Goal: Communication & Community: Answer question/provide support

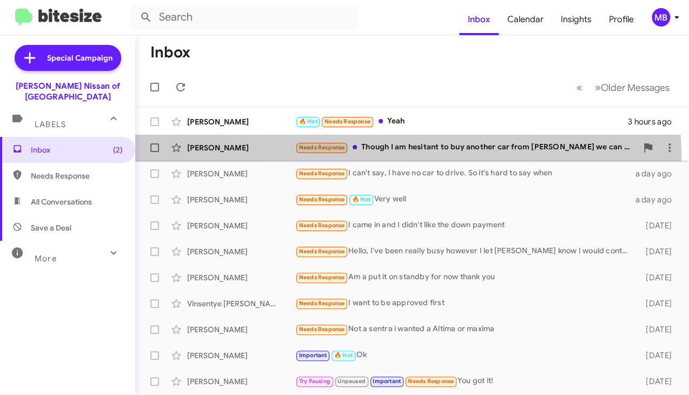
click at [402, 157] on div "[PERSON_NAME] Needs Response Though I am hesitant to buy another car from [PERS…" at bounding box center [412, 148] width 537 height 22
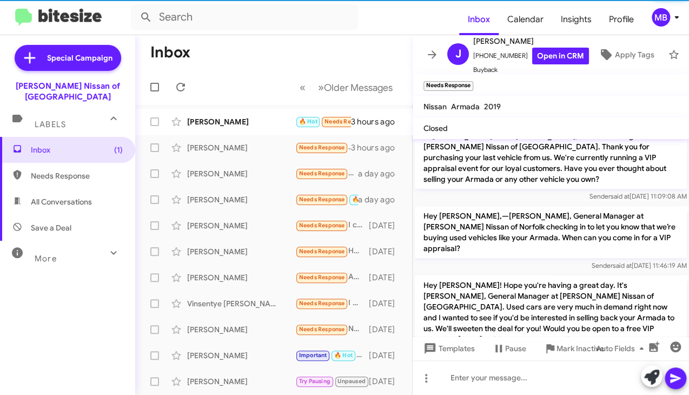
scroll to position [357, 0]
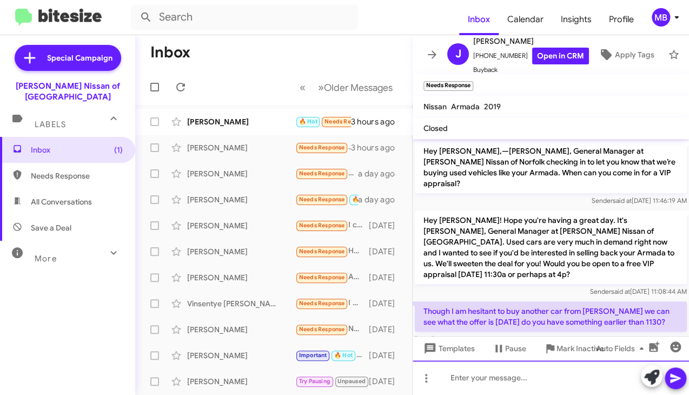
click at [456, 376] on div at bounding box center [551, 377] width 276 height 35
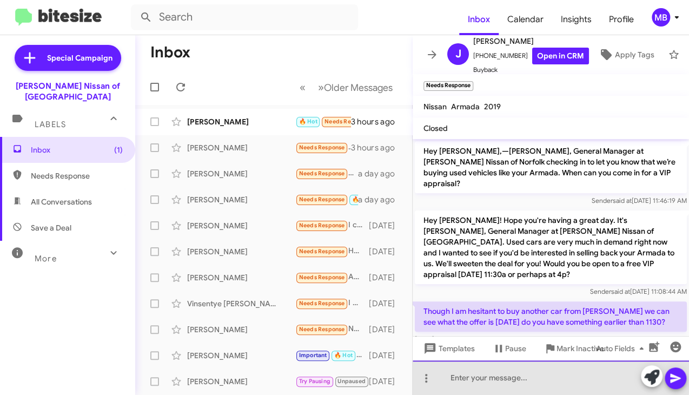
click at [456, 376] on div at bounding box center [551, 377] width 276 height 35
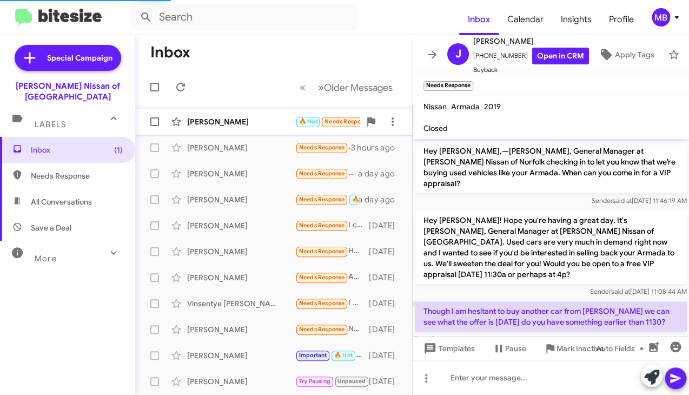
click at [257, 125] on div "[PERSON_NAME]" at bounding box center [241, 121] width 108 height 11
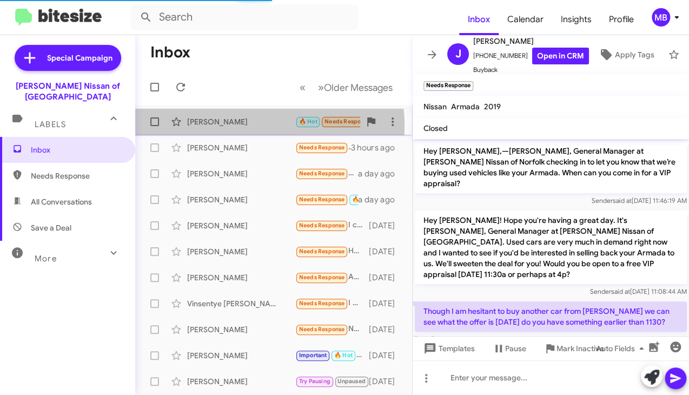
click at [257, 125] on div "[PERSON_NAME]" at bounding box center [241, 121] width 108 height 11
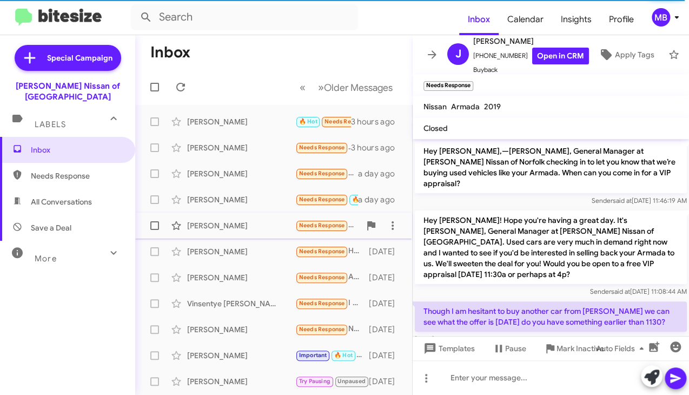
click at [284, 214] on span "[PERSON_NAME] Needs Response I came in and I didn't like the down payment [DATE]" at bounding box center [273, 226] width 277 height 26
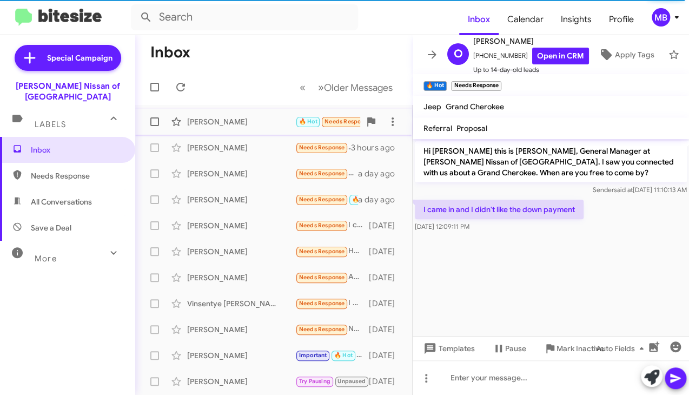
scroll to position [148, 0]
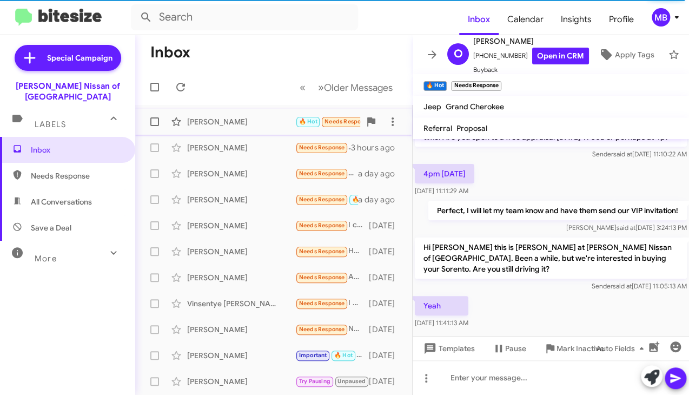
click at [272, 127] on div "[PERSON_NAME]" at bounding box center [241, 121] width 108 height 11
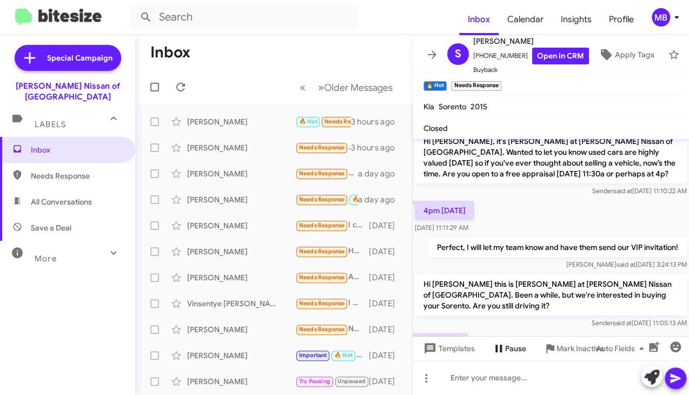
scroll to position [109, 0]
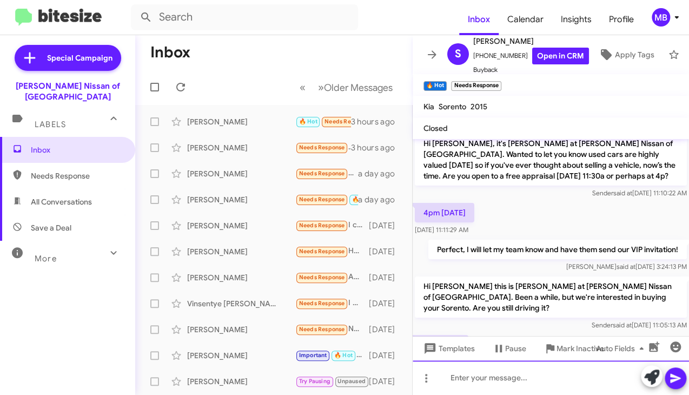
click at [497, 379] on div at bounding box center [551, 377] width 276 height 35
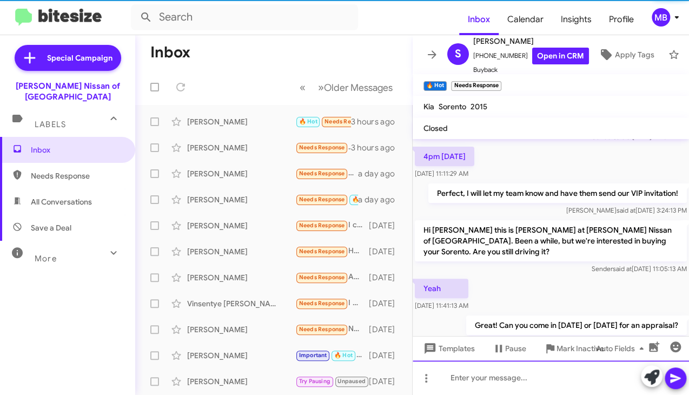
scroll to position [188, 0]
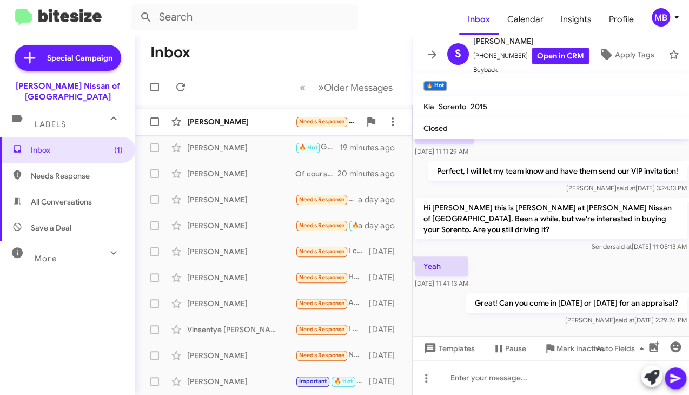
click at [301, 126] on small "Needs Response" at bounding box center [321, 122] width 51 height 10
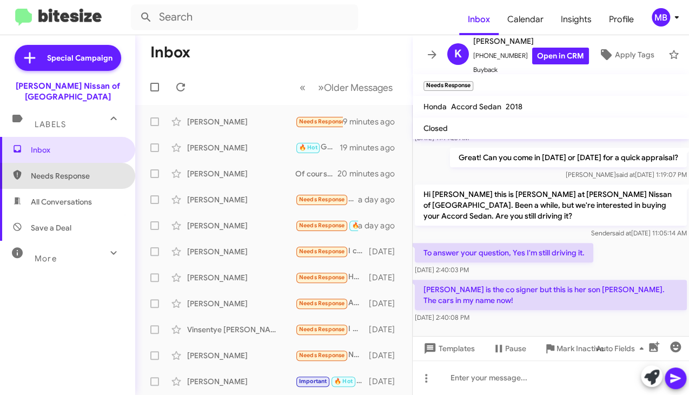
click at [84, 163] on span "Needs Response" at bounding box center [67, 176] width 135 height 26
type input "in:needs-response"
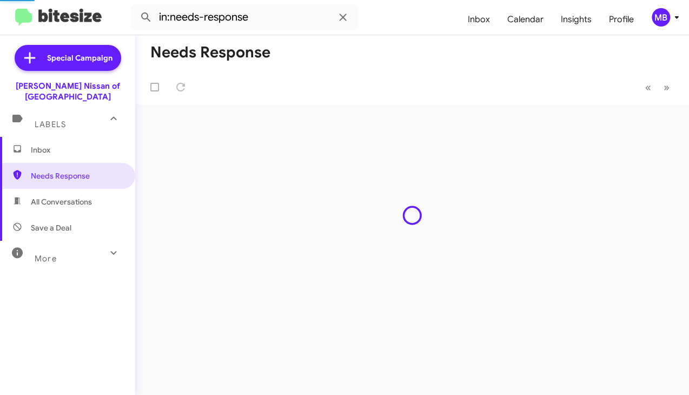
click at [83, 150] on span "Inbox" at bounding box center [67, 150] width 135 height 26
